Goal: Find contact information: Find contact information

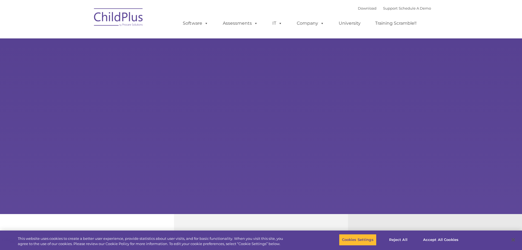
select select "MEDIUM"
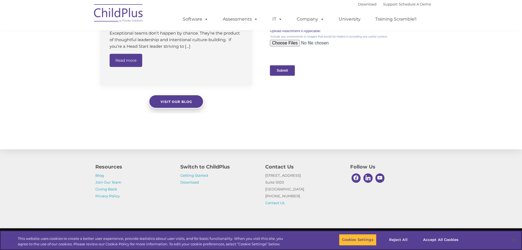
scroll to position [551, 0]
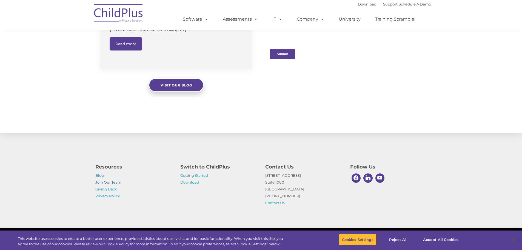
click at [116, 182] on link "Join Our Team" at bounding box center [108, 182] width 26 height 4
click at [110, 191] on link "Giving Back" at bounding box center [106, 189] width 22 height 4
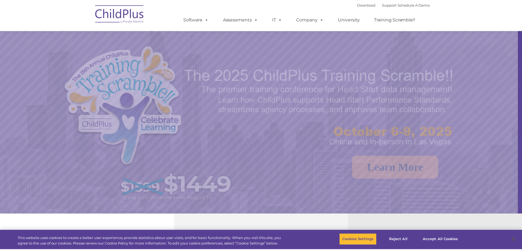
scroll to position [551, 0]
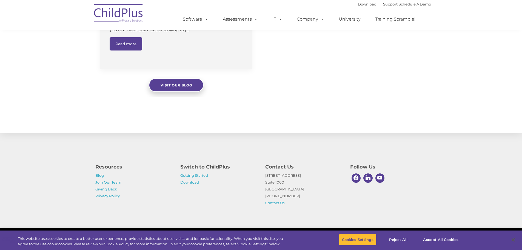
select select "MEDIUM"
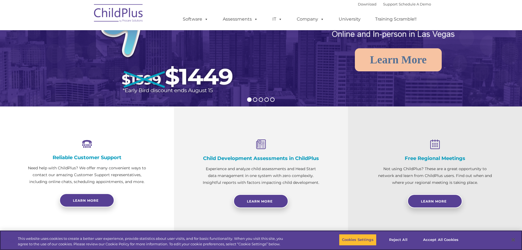
scroll to position [0, 0]
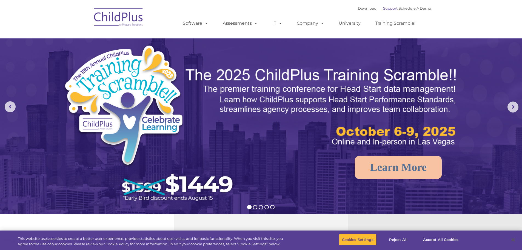
click at [384, 9] on link "Support" at bounding box center [390, 8] width 15 height 4
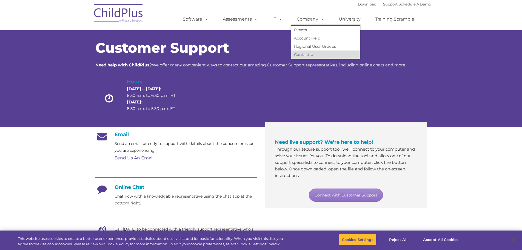
click at [313, 53] on link "Contact Us" at bounding box center [325, 54] width 69 height 8
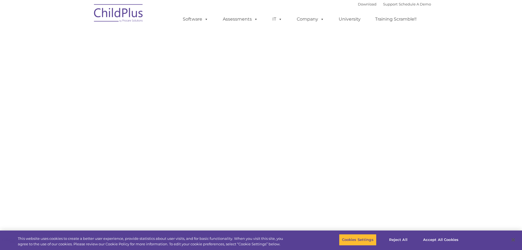
select select "MEDIUM"
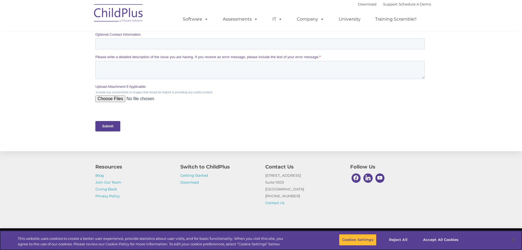
scroll to position [226, 0]
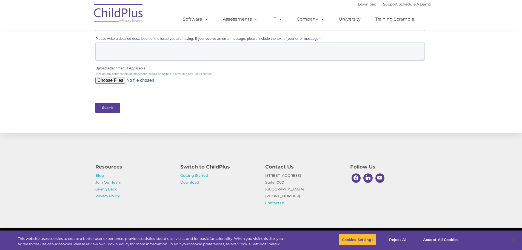
click at [96, 178] on p "Blog Join Our Team Giving Back Privacy Policy" at bounding box center [133, 185] width 77 height 27
click at [98, 177] on link "Blog" at bounding box center [99, 175] width 8 height 4
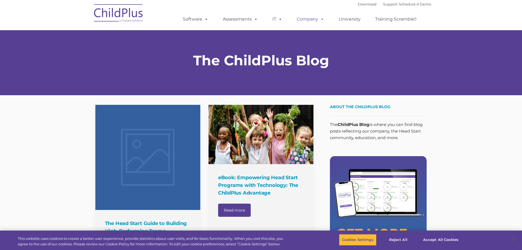
click at [315, 22] on link "Company" at bounding box center [310, 19] width 38 height 11
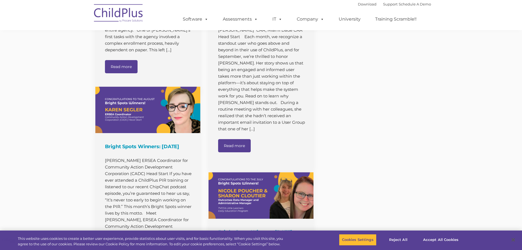
scroll to position [7920, 0]
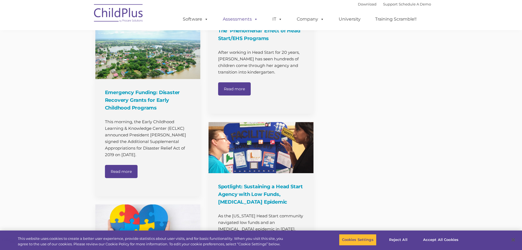
click at [245, 22] on link "Assessments" at bounding box center [240, 19] width 46 height 11
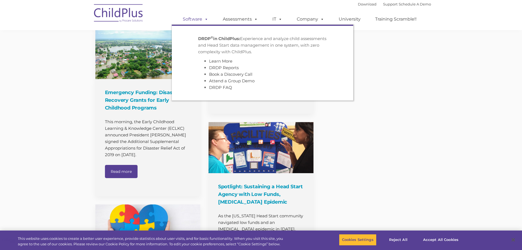
click at [195, 22] on link "Software" at bounding box center [195, 19] width 36 height 11
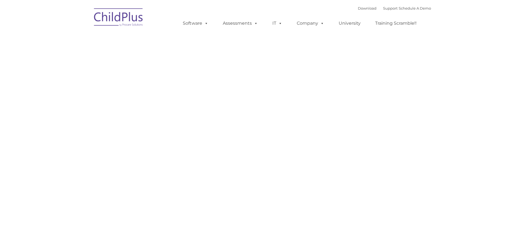
type input ""
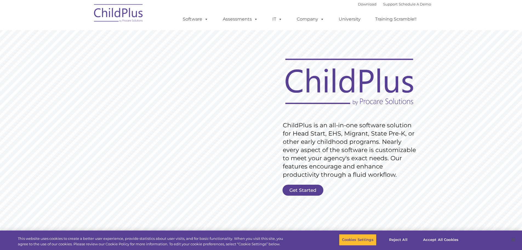
click at [134, 18] on img at bounding box center [118, 13] width 55 height 27
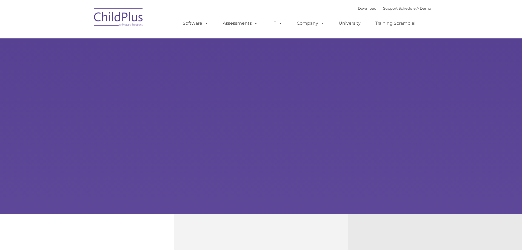
type input ""
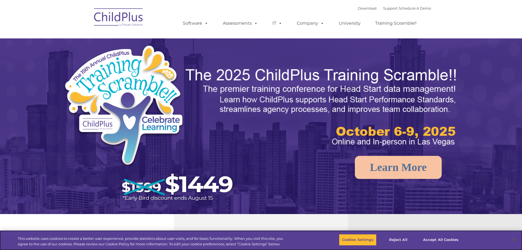
select select "MEDIUM"
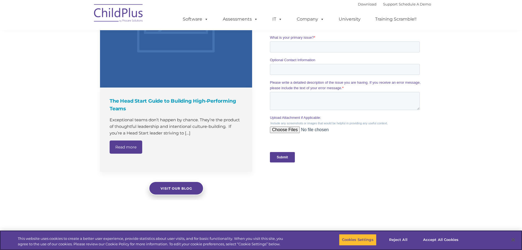
scroll to position [551, 0]
